Goal: Find specific page/section: Find specific page/section

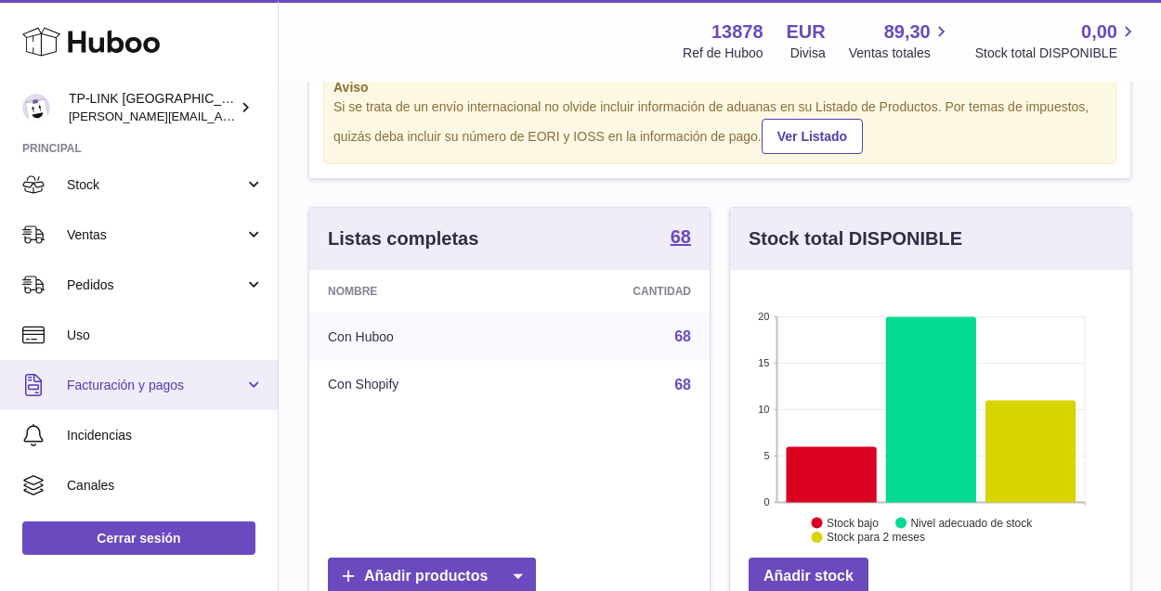
scroll to position [201, 0]
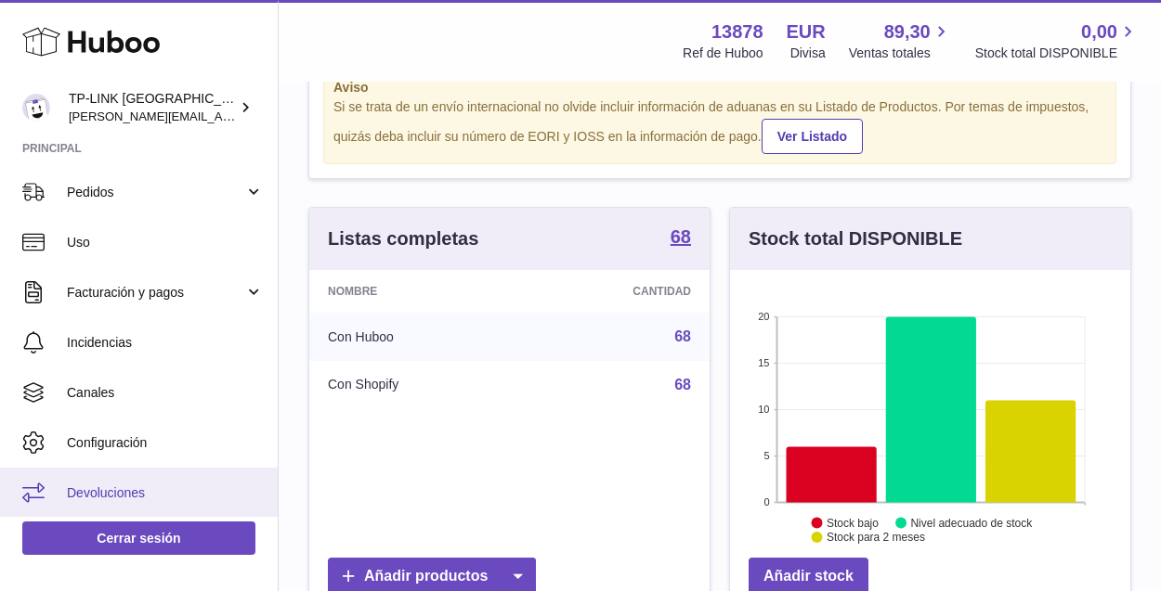
click at [114, 491] on span "Devoluciones" at bounding box center [165, 494] width 197 height 18
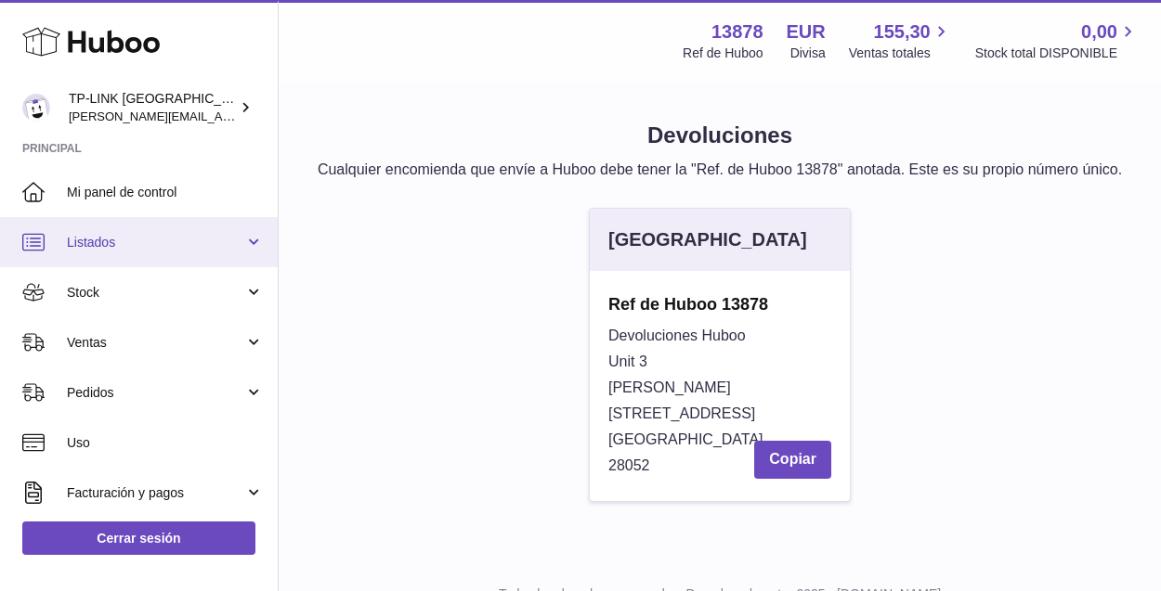
click at [189, 244] on span "Listados" at bounding box center [155, 243] width 177 height 18
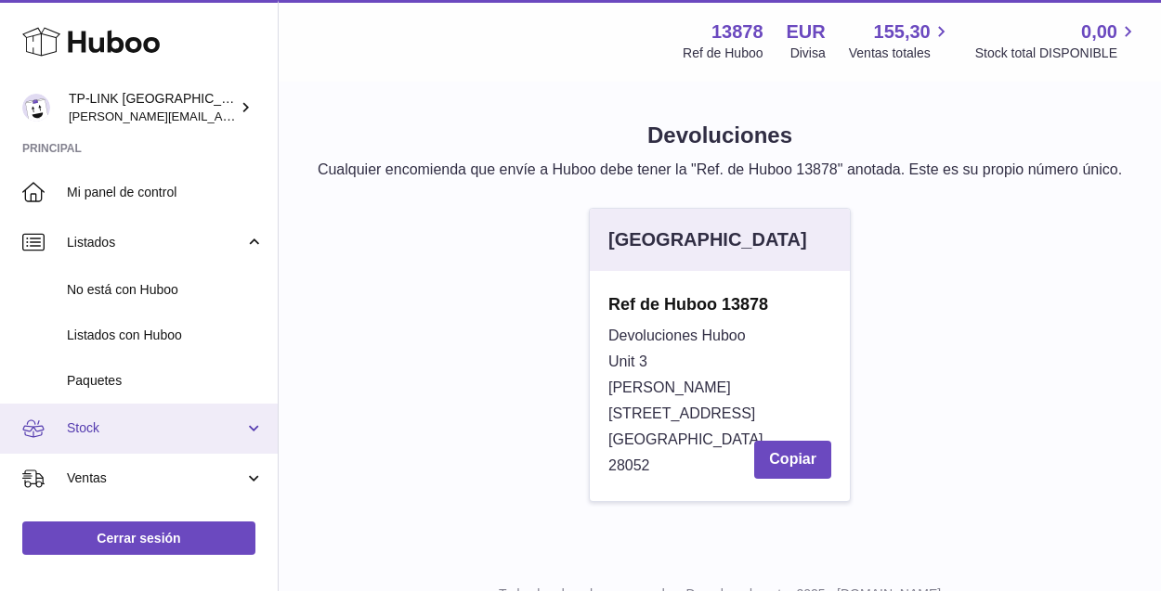
click at [186, 426] on span "Stock" at bounding box center [155, 429] width 177 height 18
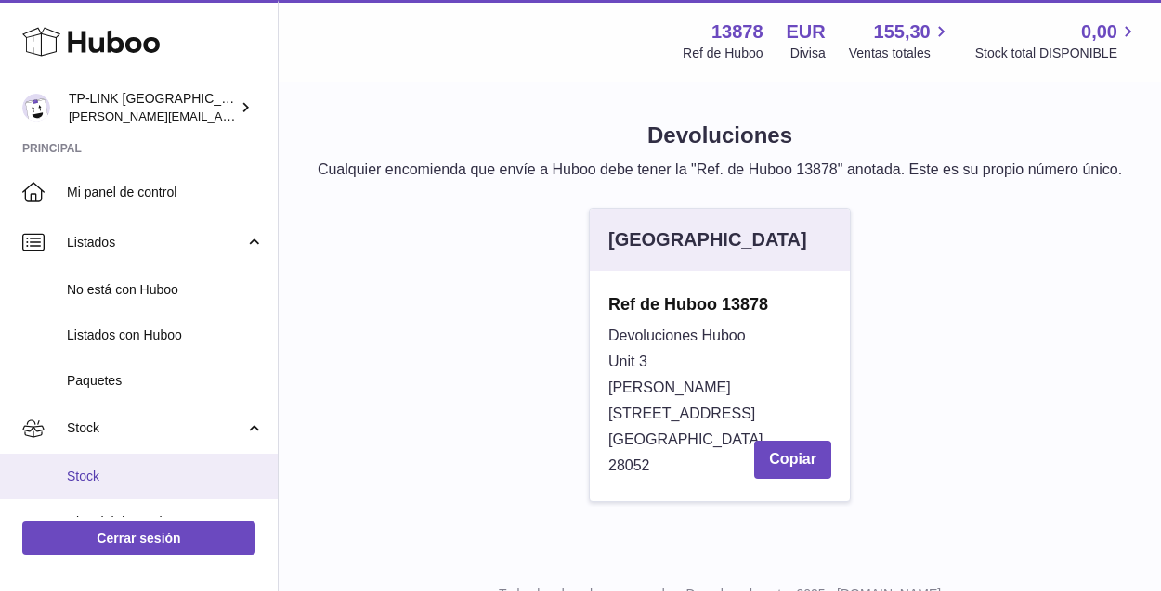
click at [134, 473] on span "Stock" at bounding box center [165, 477] width 197 height 18
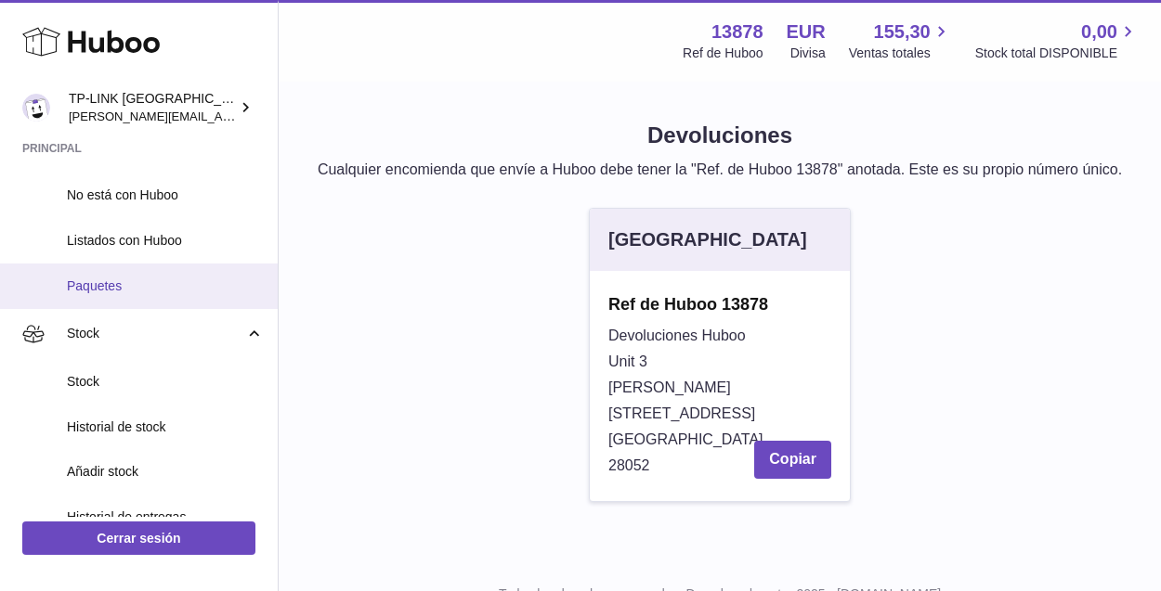
scroll to position [279, 0]
